Goal: Information Seeking & Learning: Find specific fact

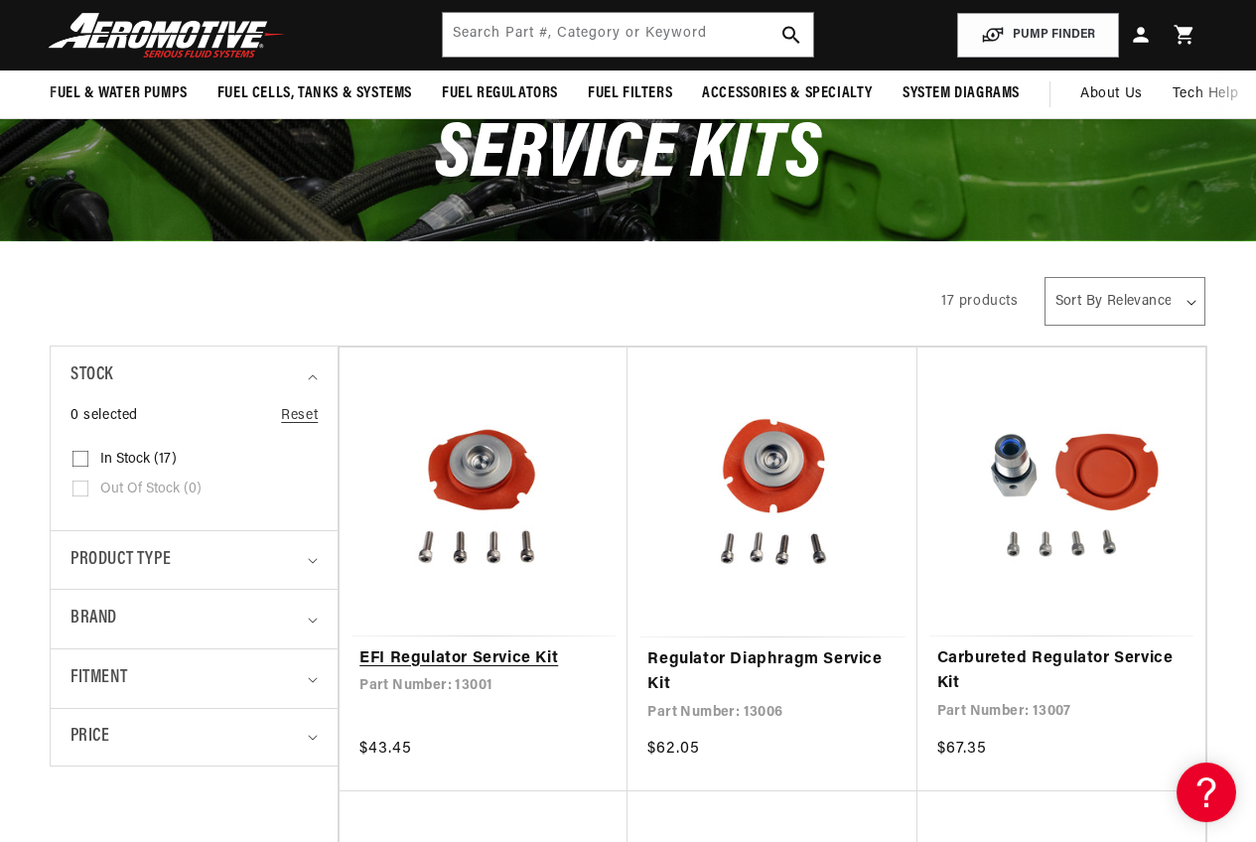
scroll to position [0, 3231]
click at [443, 646] on link "EFI Regulator Service Kit" at bounding box center [483, 659] width 248 height 26
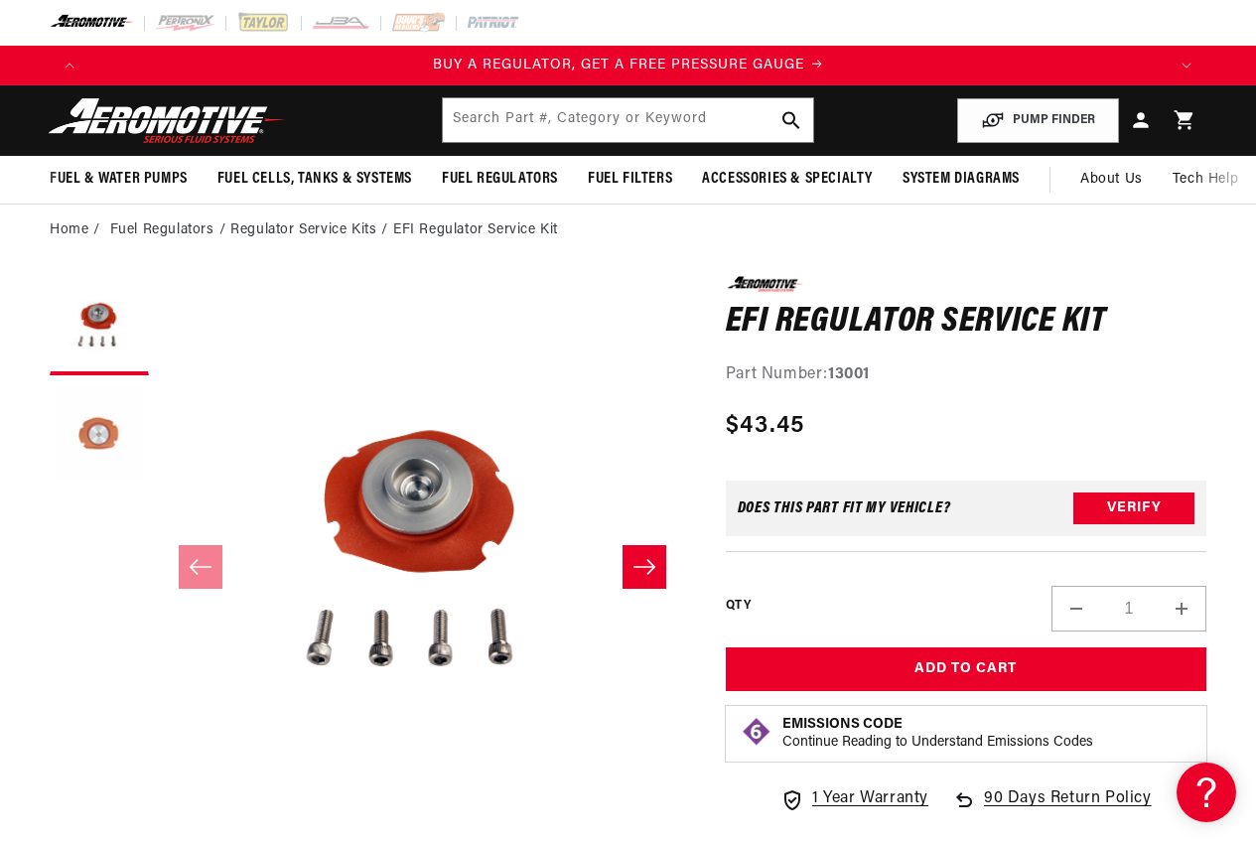
click at [87, 432] on button "Load image 2 in gallery view" at bounding box center [99, 434] width 99 height 99
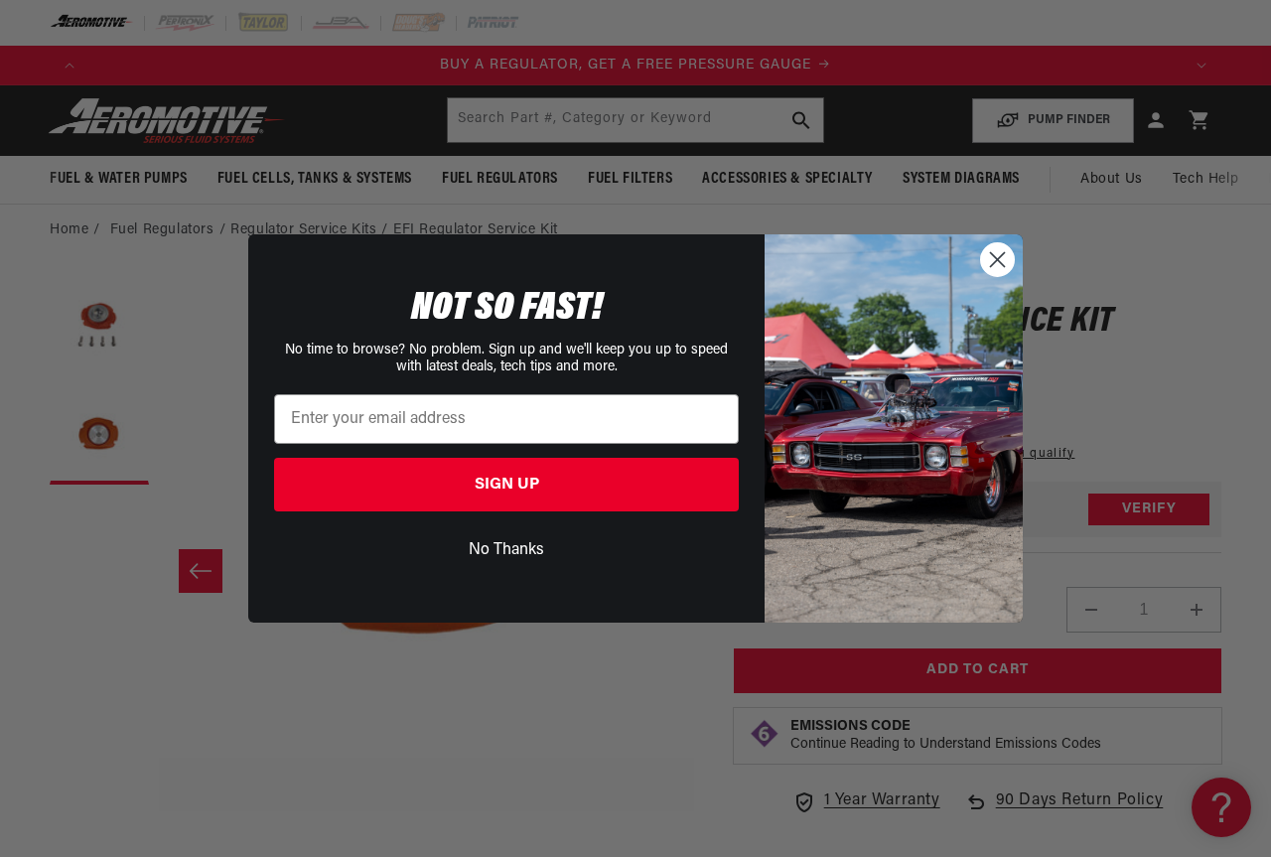
click at [991, 259] on circle "Close dialog" at bounding box center [997, 259] width 33 height 33
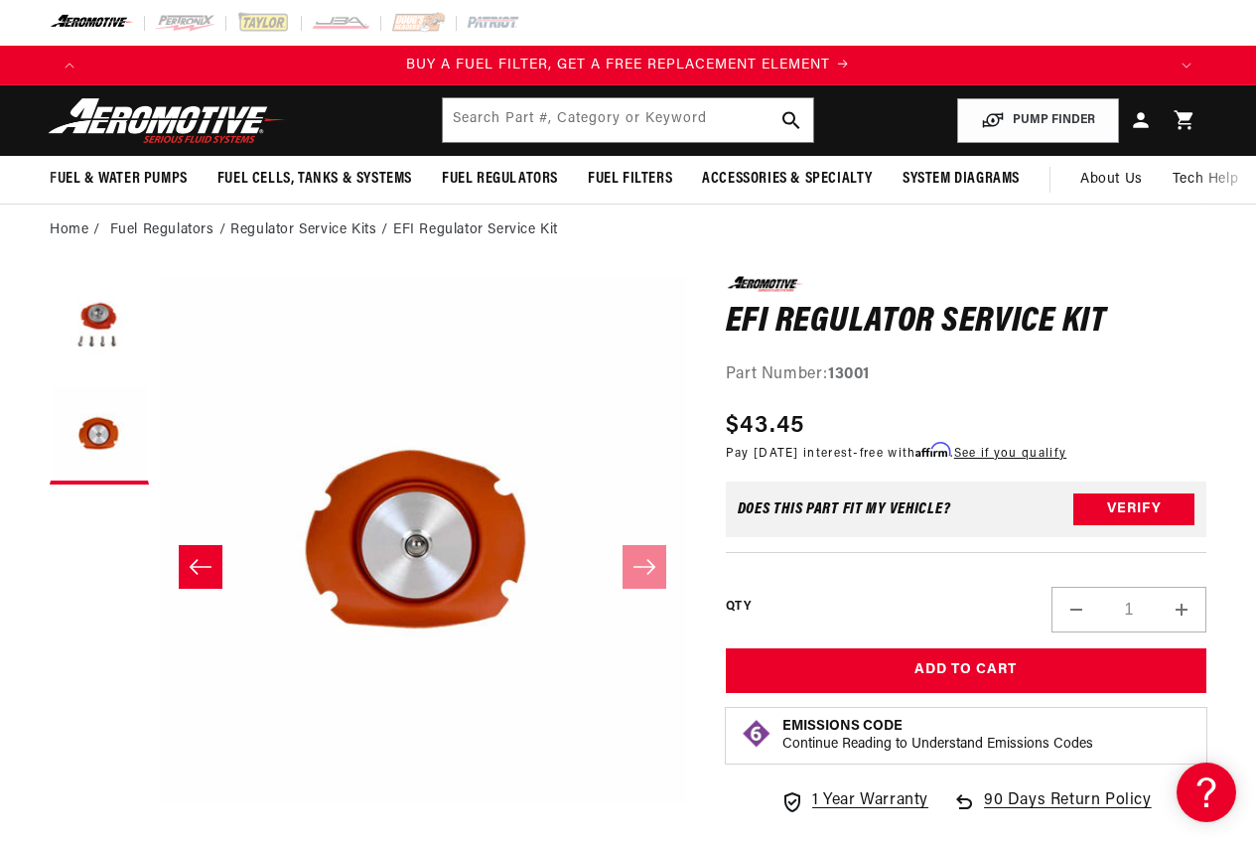
scroll to position [1, 527]
click at [1140, 501] on button "Verify" at bounding box center [1133, 509] width 121 height 32
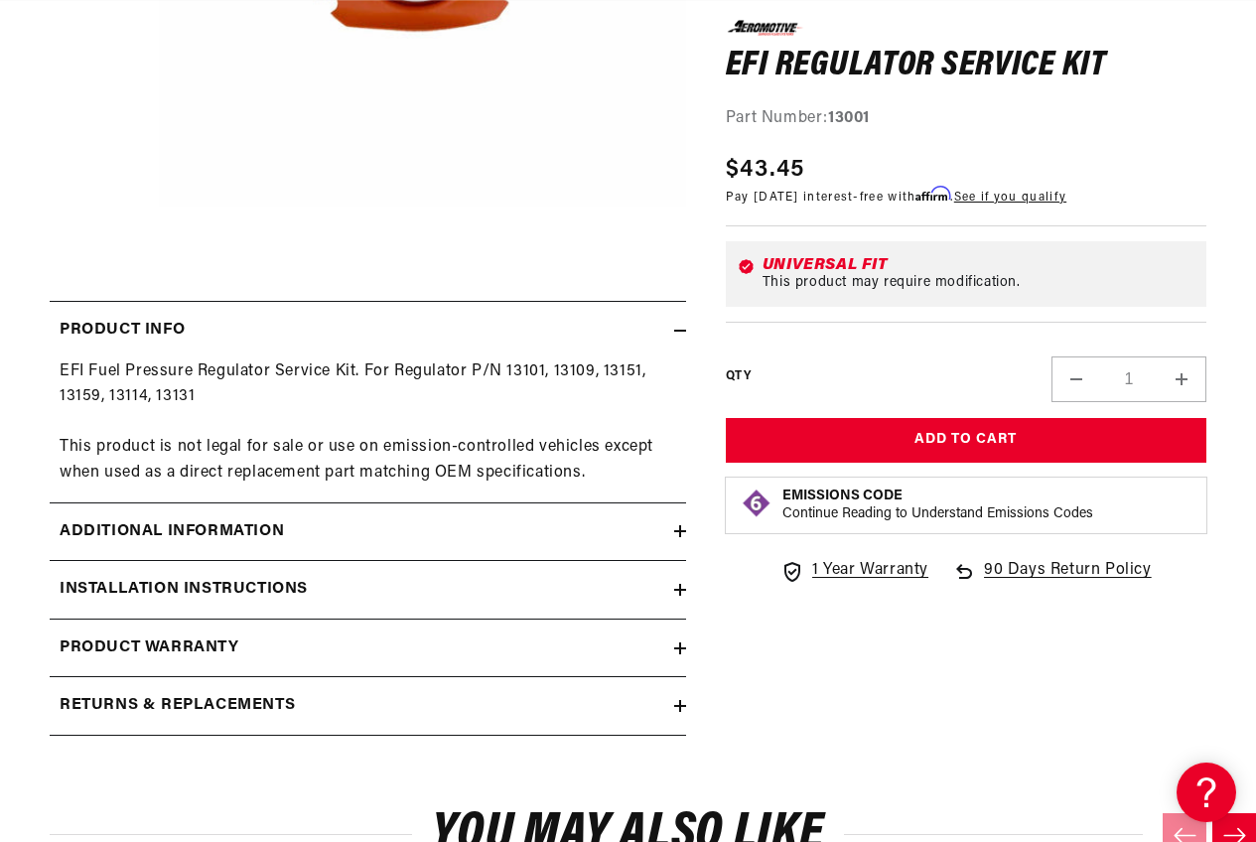
scroll to position [0, 3231]
drag, startPoint x: 504, startPoint y: 369, endPoint x: 546, endPoint y: 369, distance: 41.7
click at [546, 369] on p "EFI Fuel Pressure Regulator Service Kit. For Regulator P/N 13101, 13109, 13151,…" at bounding box center [368, 422] width 616 height 127
copy p "13101"
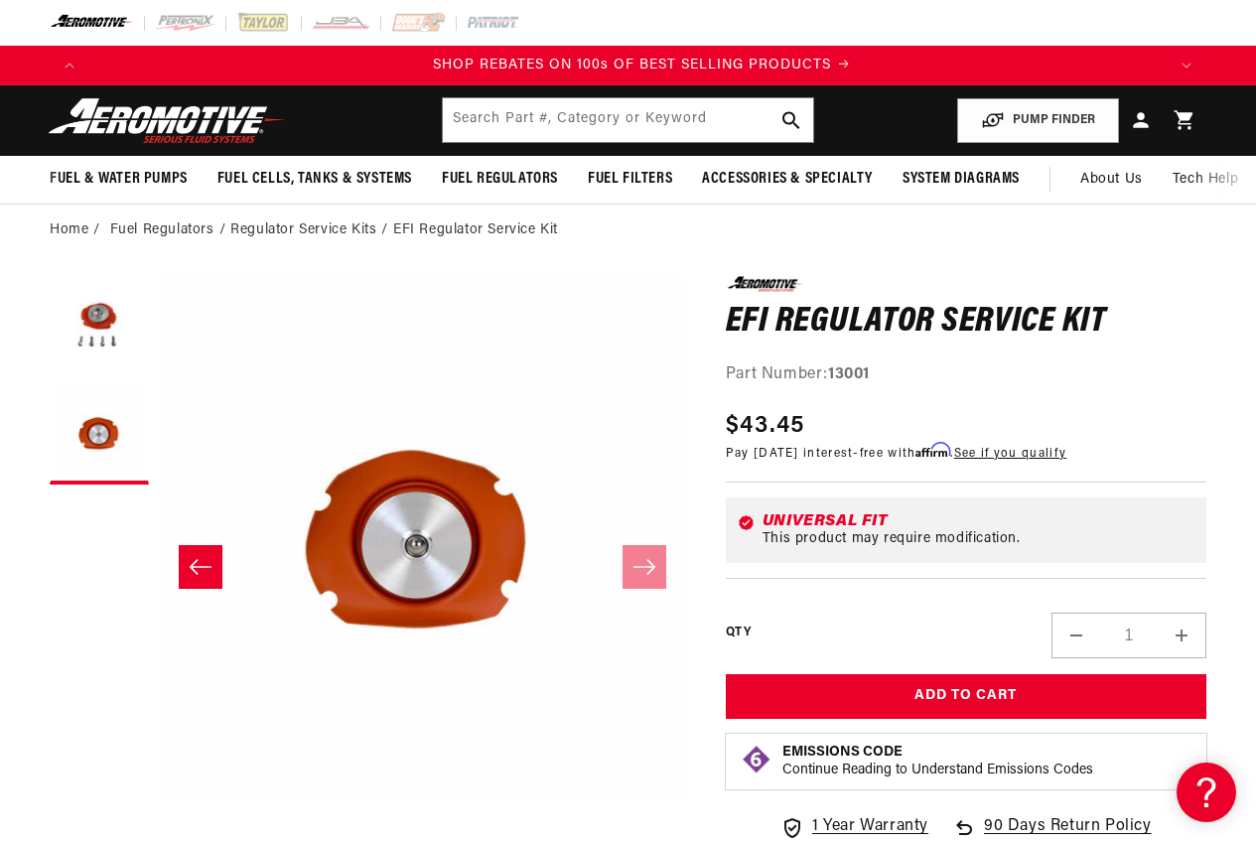
scroll to position [0, 2154]
drag, startPoint x: 830, startPoint y: 369, endPoint x: 880, endPoint y: 377, distance: 51.2
click at [880, 377] on div "Part Number: 13001" at bounding box center [966, 375] width 480 height 26
copy strong "13001"
